Goal: Information Seeking & Learning: Learn about a topic

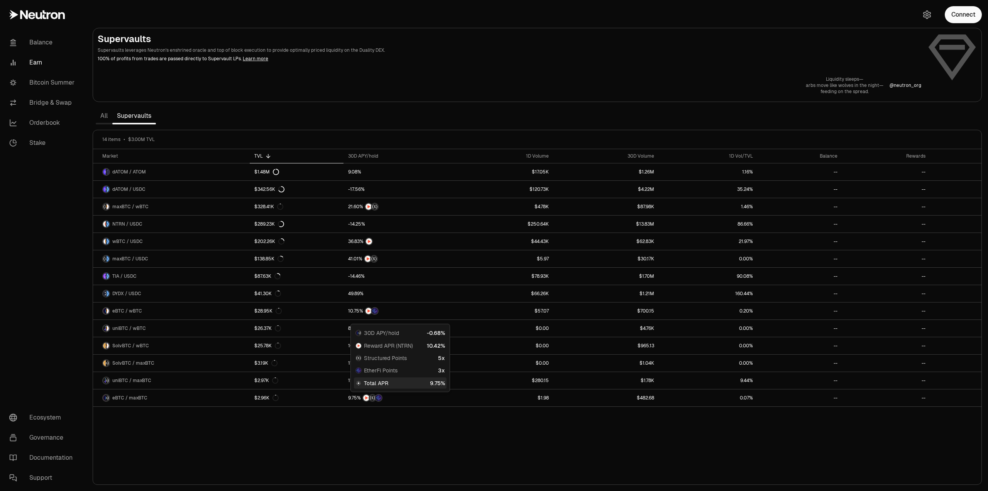
click at [433, 83] on div "Liquidity sleeps— arbs move like wolves in the night— feeding on the spread. @ …" at bounding box center [538, 85] width 880 height 19
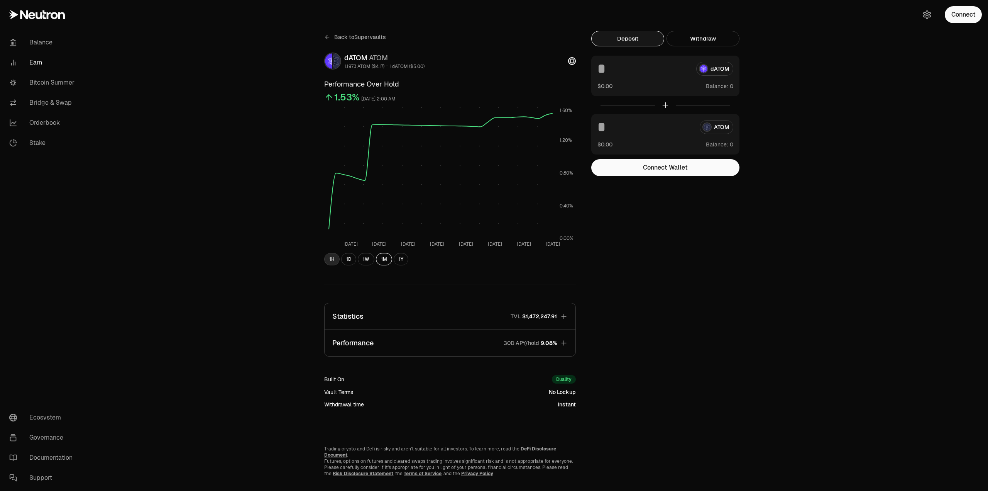
click at [330, 259] on button "1H" at bounding box center [331, 259] width 15 height 12
click at [349, 258] on button "1D" at bounding box center [348, 259] width 15 height 12
click at [364, 262] on button "1W" at bounding box center [366, 259] width 17 height 12
click at [389, 261] on button "1M" at bounding box center [384, 259] width 16 height 12
click at [565, 316] on icon "button" at bounding box center [564, 316] width 8 height 8
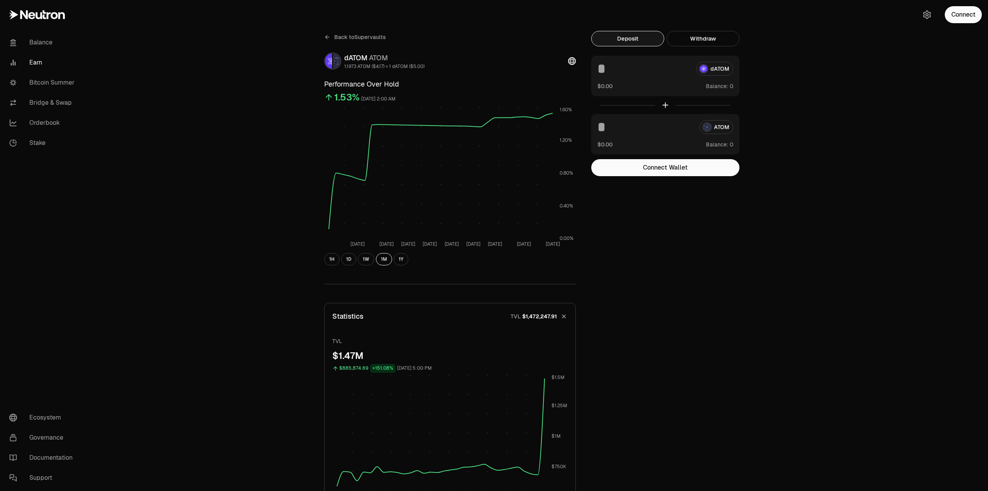
click at [565, 316] on icon "button" at bounding box center [564, 316] width 11 height 11
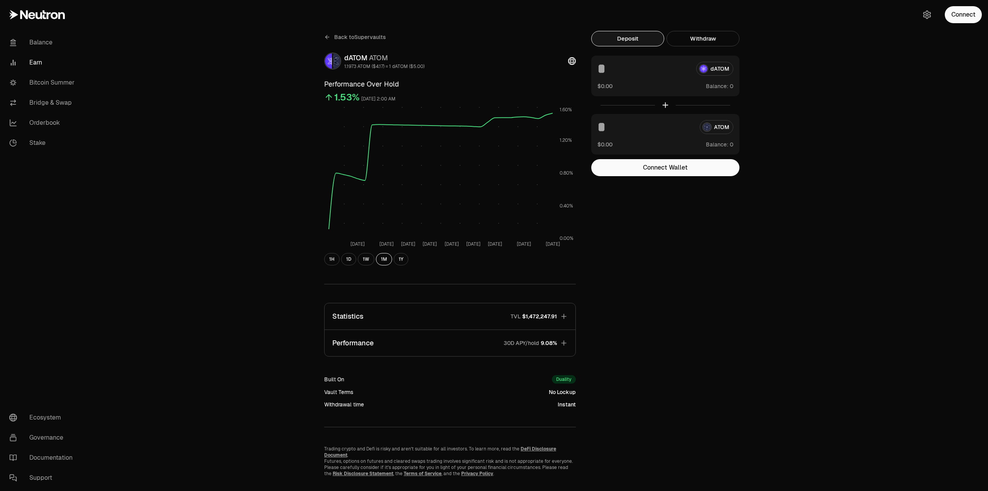
click at [564, 346] on icon "button" at bounding box center [564, 343] width 8 height 8
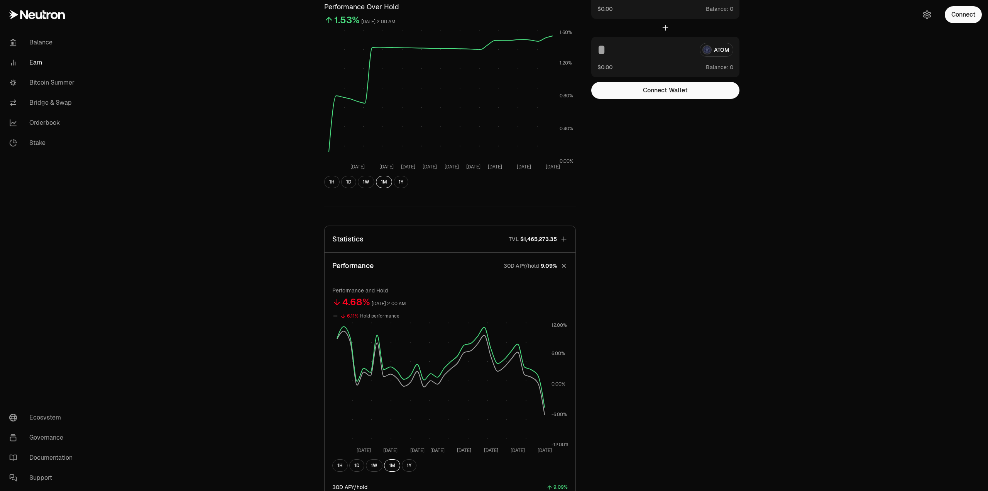
scroll to position [154, 0]
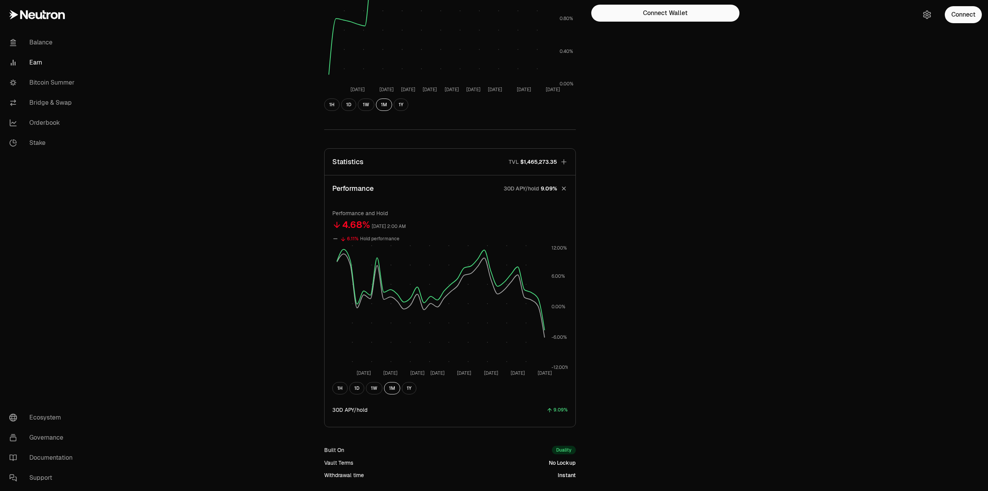
click at [412, 381] on div "Aug 26 Aug 30 Sep 3 Sep 6 Sep 10 Sep 14 Sep 18 Sep 22 -12.00% -6.00% 0.00% 6.00…" at bounding box center [450, 319] width 236 height 149
click at [411, 395] on div "Performance and Hold 4.68% September 22, 2025, 2:00 AM 6.11% Hold performance A…" at bounding box center [450, 314] width 236 height 210
click at [409, 393] on button "1Y" at bounding box center [409, 388] width 15 height 12
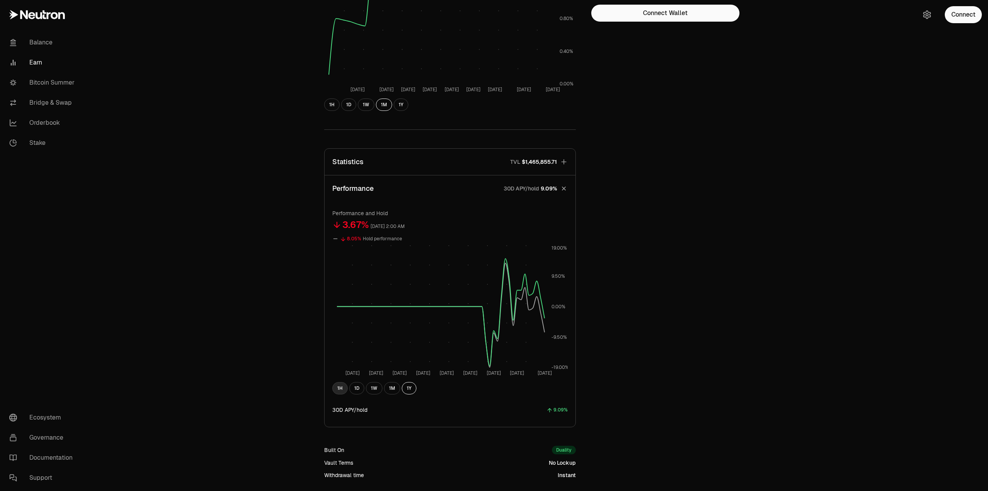
click at [346, 385] on button "1H" at bounding box center [339, 388] width 15 height 12
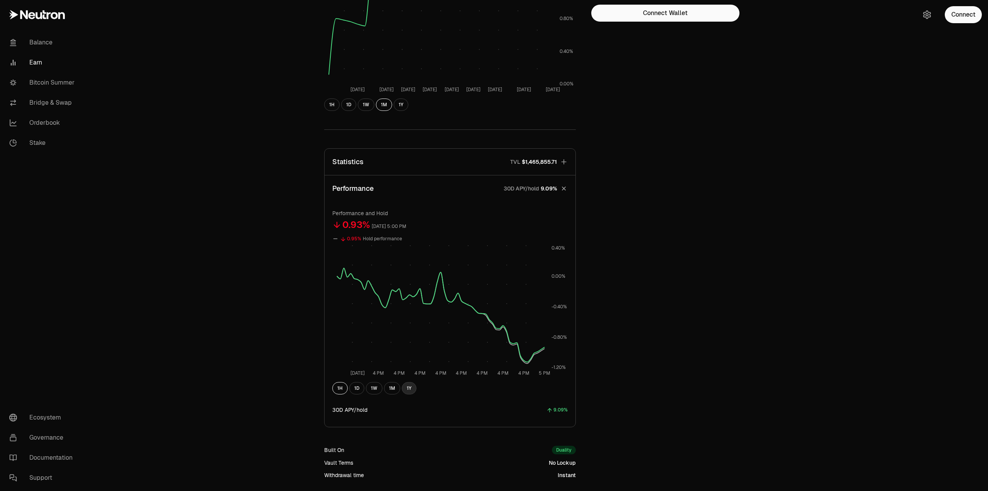
click at [411, 388] on button "1Y" at bounding box center [409, 388] width 15 height 12
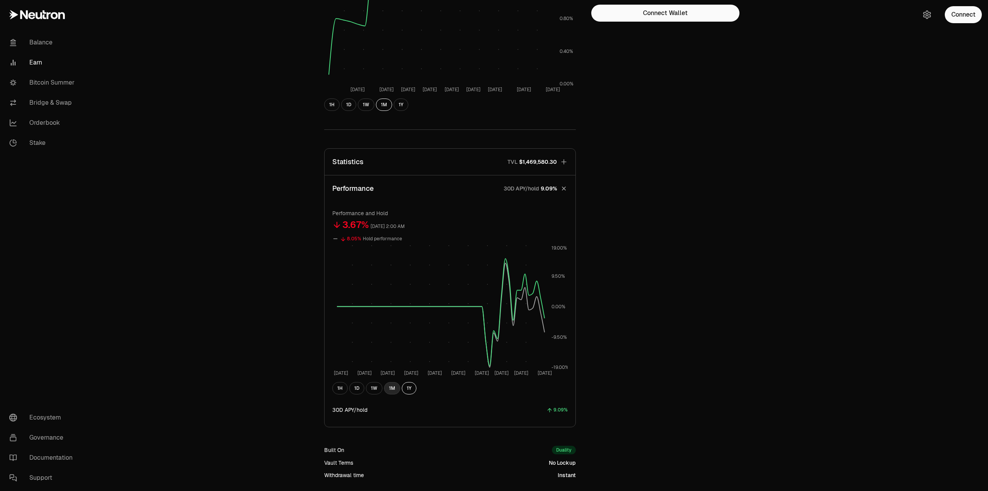
click at [393, 385] on button "1M" at bounding box center [392, 388] width 16 height 12
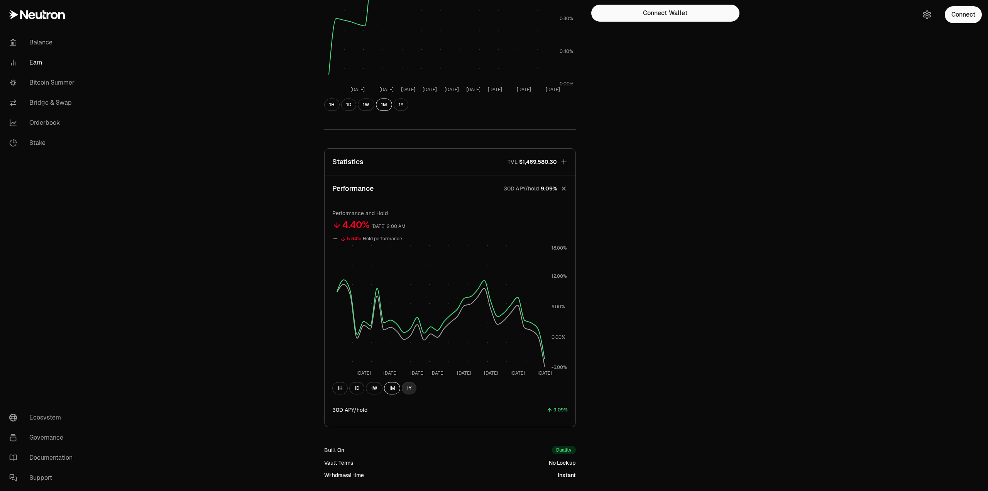
click at [412, 390] on button "1Y" at bounding box center [409, 388] width 15 height 12
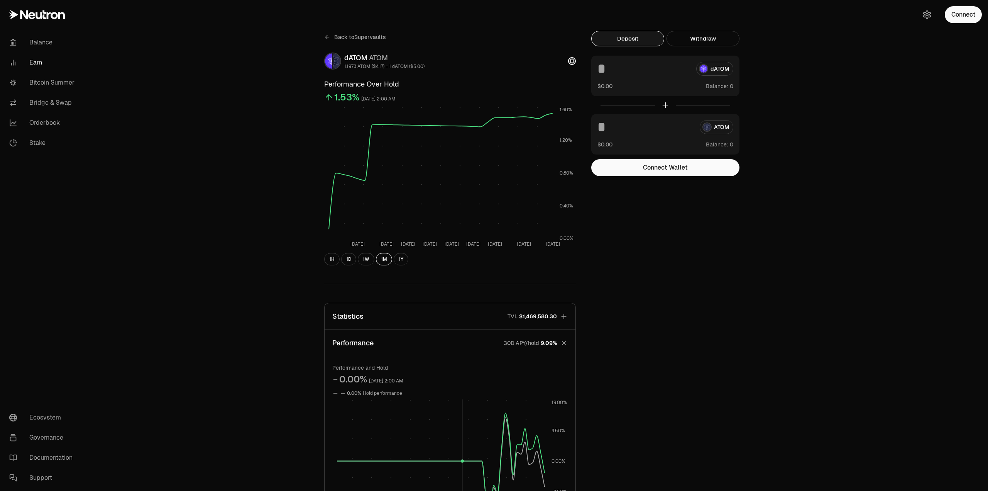
scroll to position [193, 0]
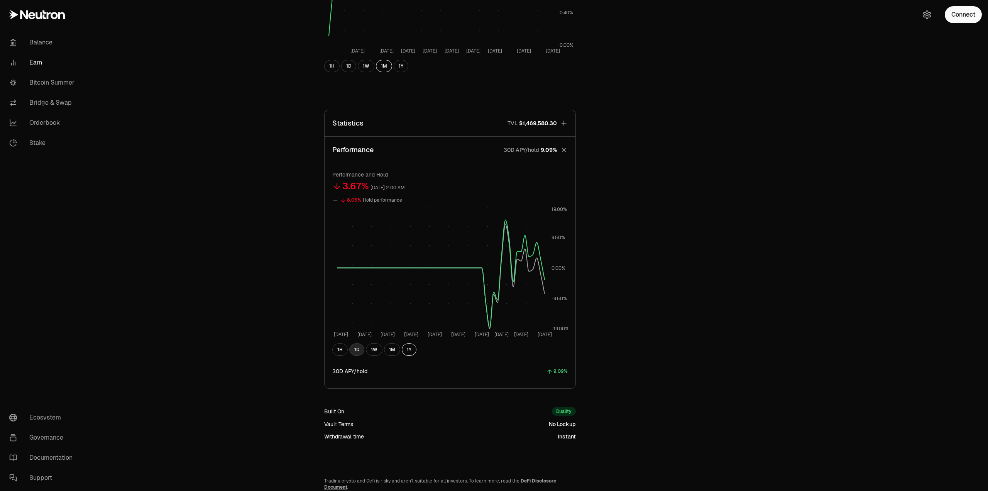
click at [361, 353] on button "1D" at bounding box center [356, 349] width 15 height 12
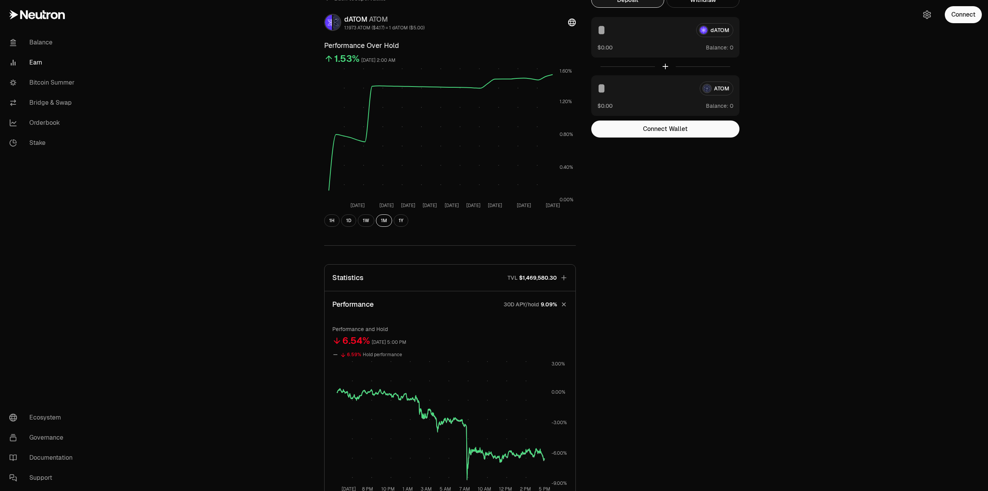
scroll to position [0, 0]
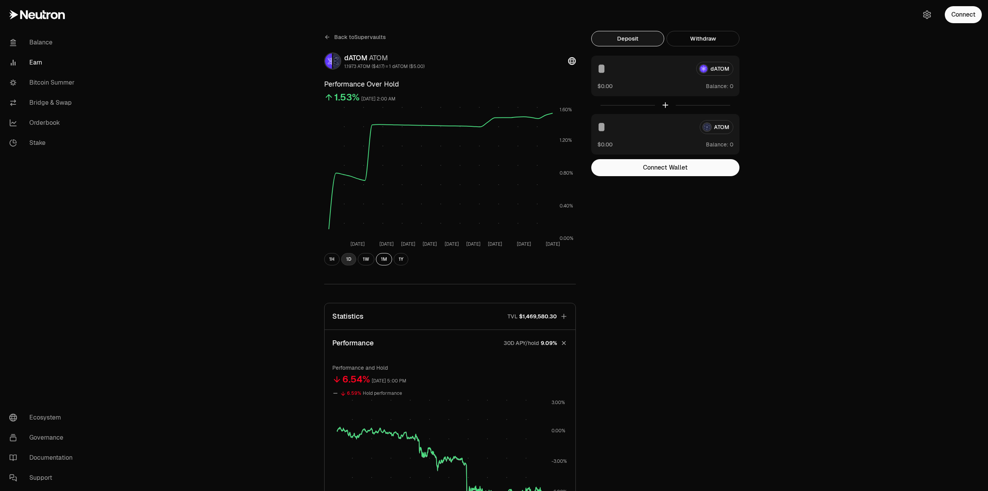
click at [346, 260] on button "1D" at bounding box center [348, 259] width 15 height 12
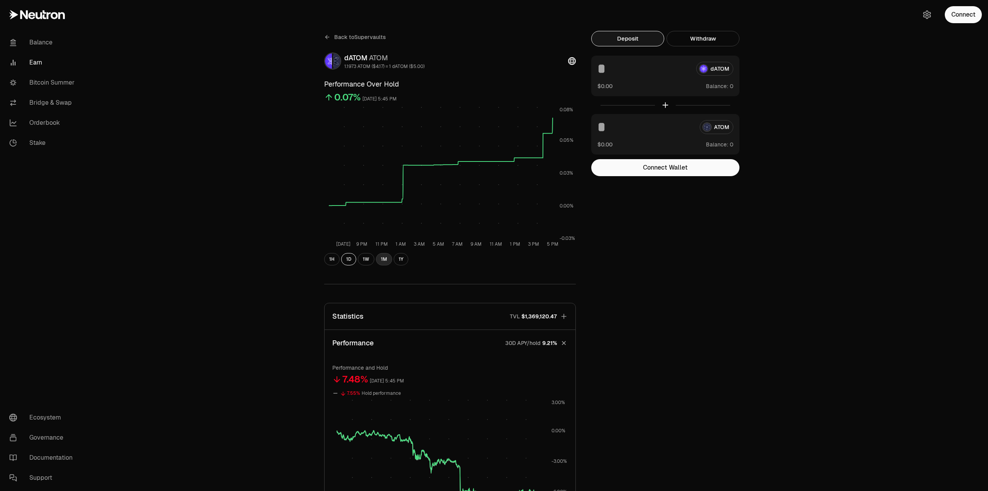
click at [386, 260] on button "1M" at bounding box center [384, 259] width 16 height 12
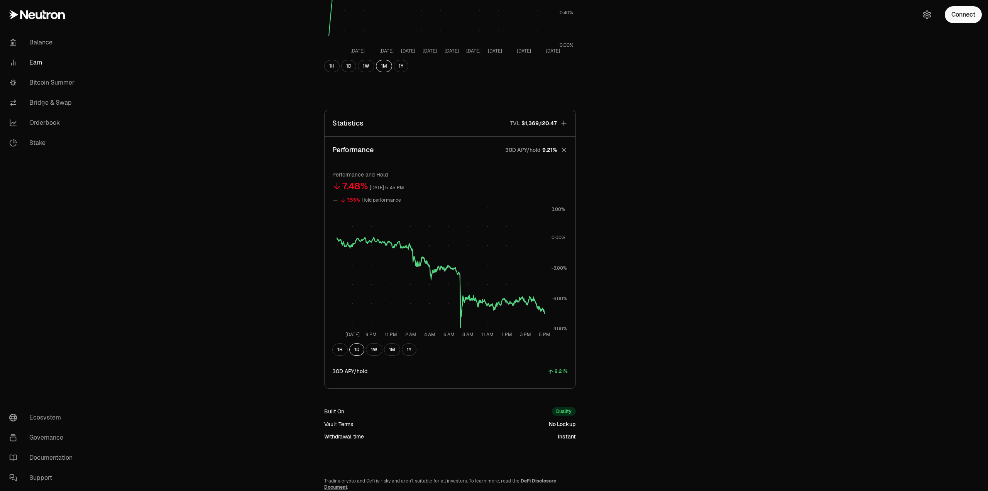
scroll to position [232, 0]
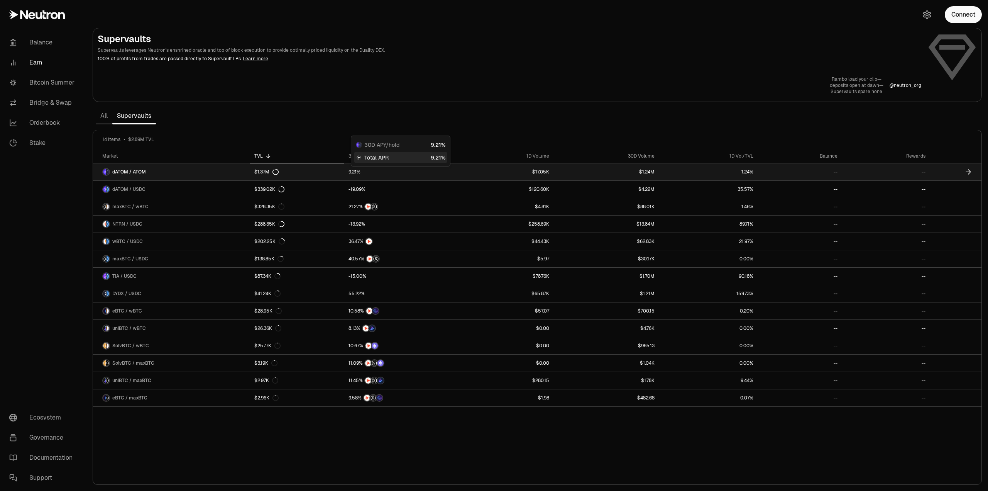
click at [357, 174] on span "%" at bounding box center [359, 172] width 4 height 5
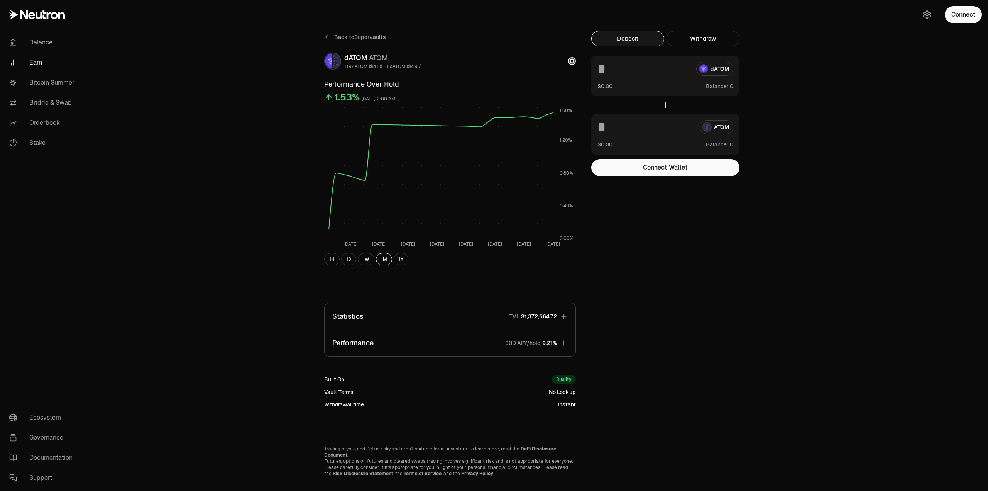
click at [539, 344] on p "30D APY/hold" at bounding box center [523, 343] width 36 height 8
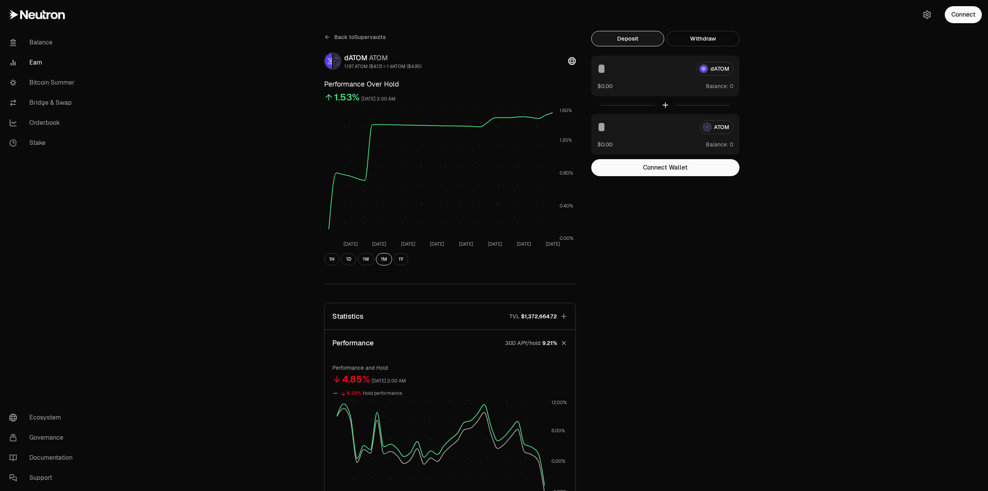
scroll to position [77, 0]
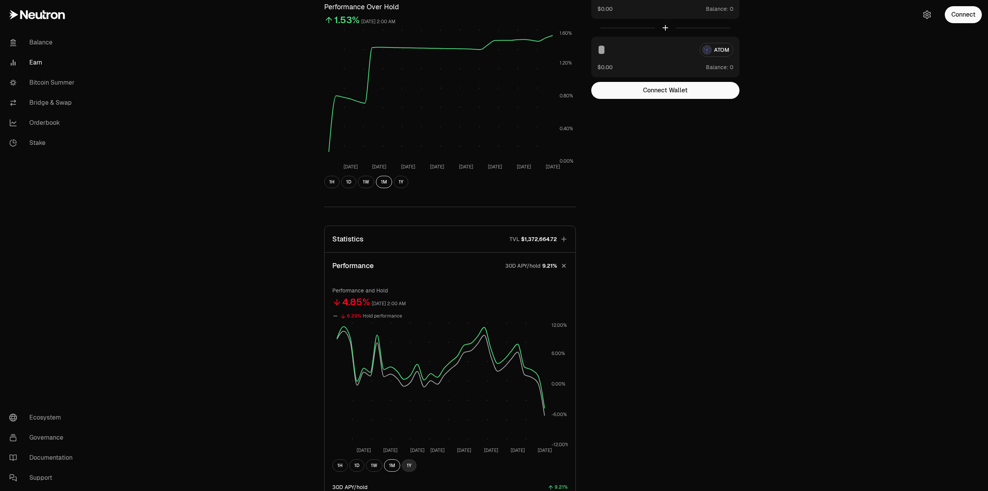
click at [409, 469] on button "1Y" at bounding box center [409, 465] width 15 height 12
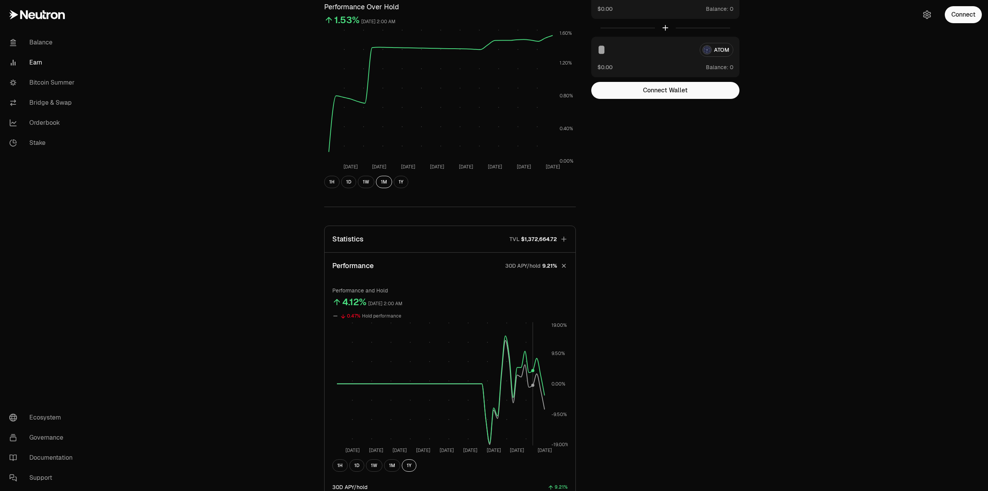
scroll to position [116, 0]
